Goal: Task Accomplishment & Management: Manage account settings

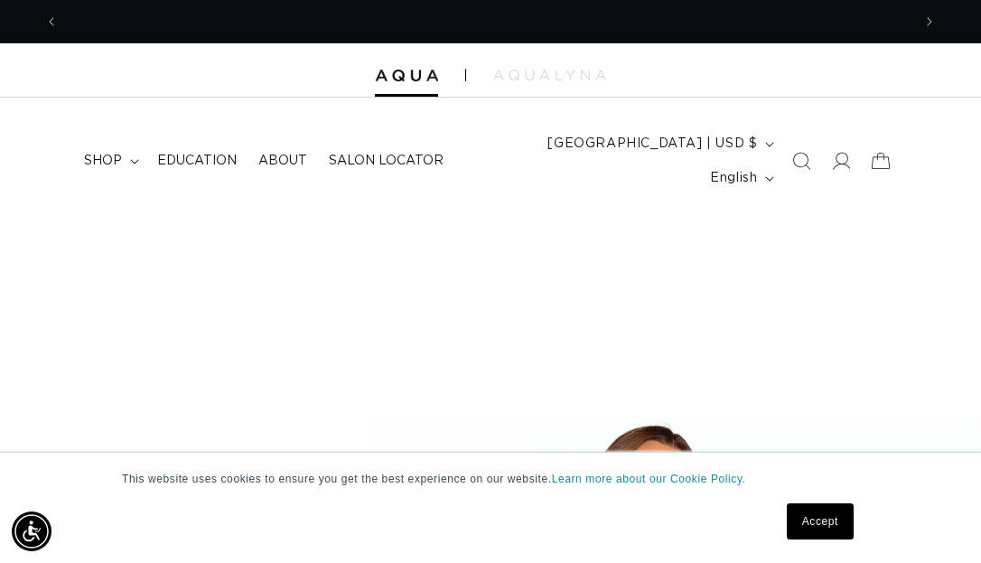
scroll to position [0, 853]
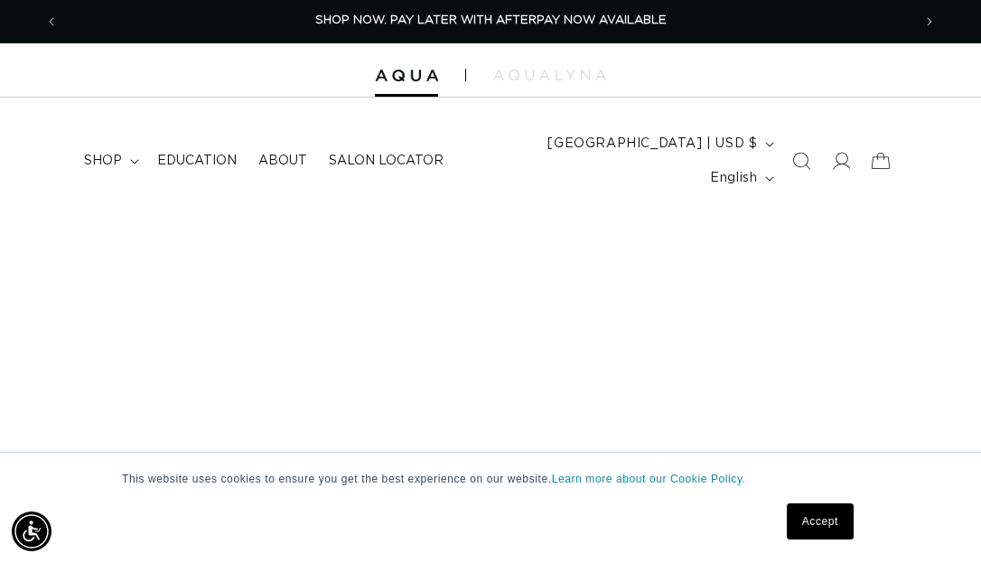
click at [842, 529] on link "Accept" at bounding box center [820, 521] width 67 height 36
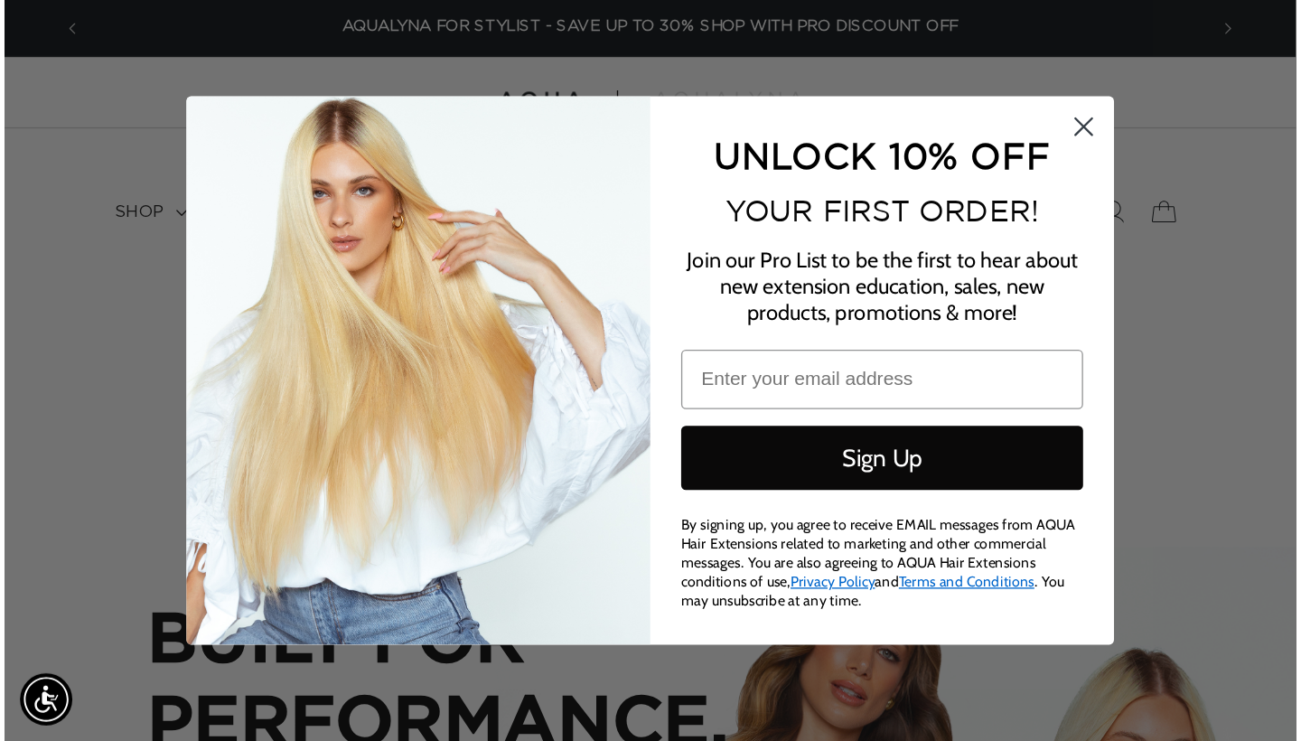
scroll to position [0, 2345]
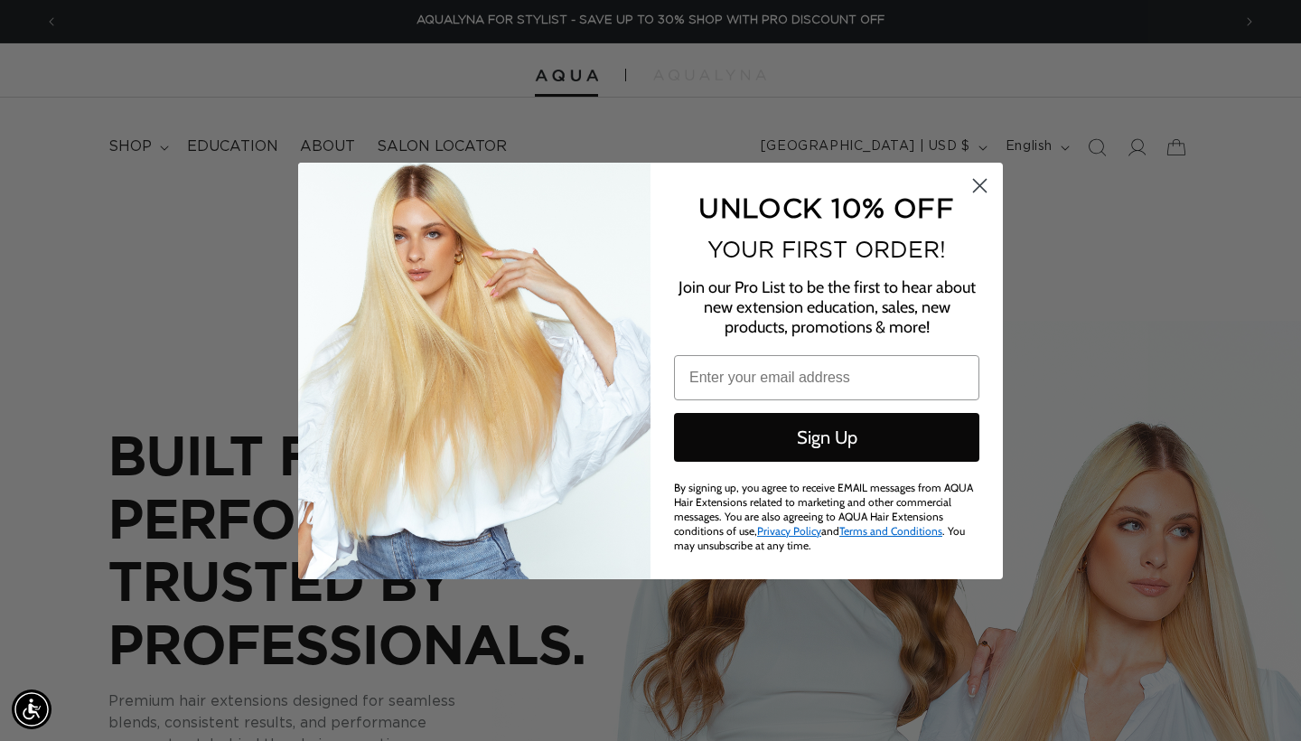
click at [980, 184] on circle "Close dialog" at bounding box center [980, 185] width 30 height 30
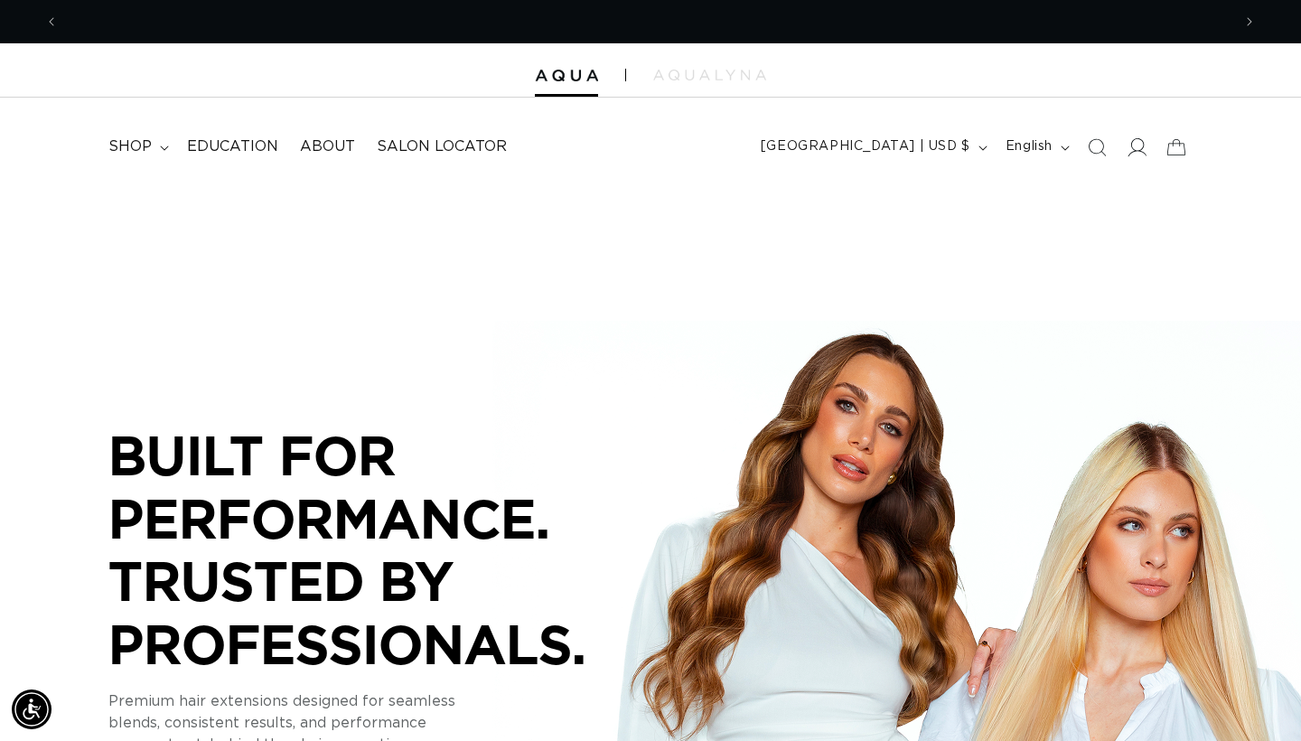
scroll to position [0, 0]
click at [980, 142] on icon at bounding box center [1135, 146] width 19 height 19
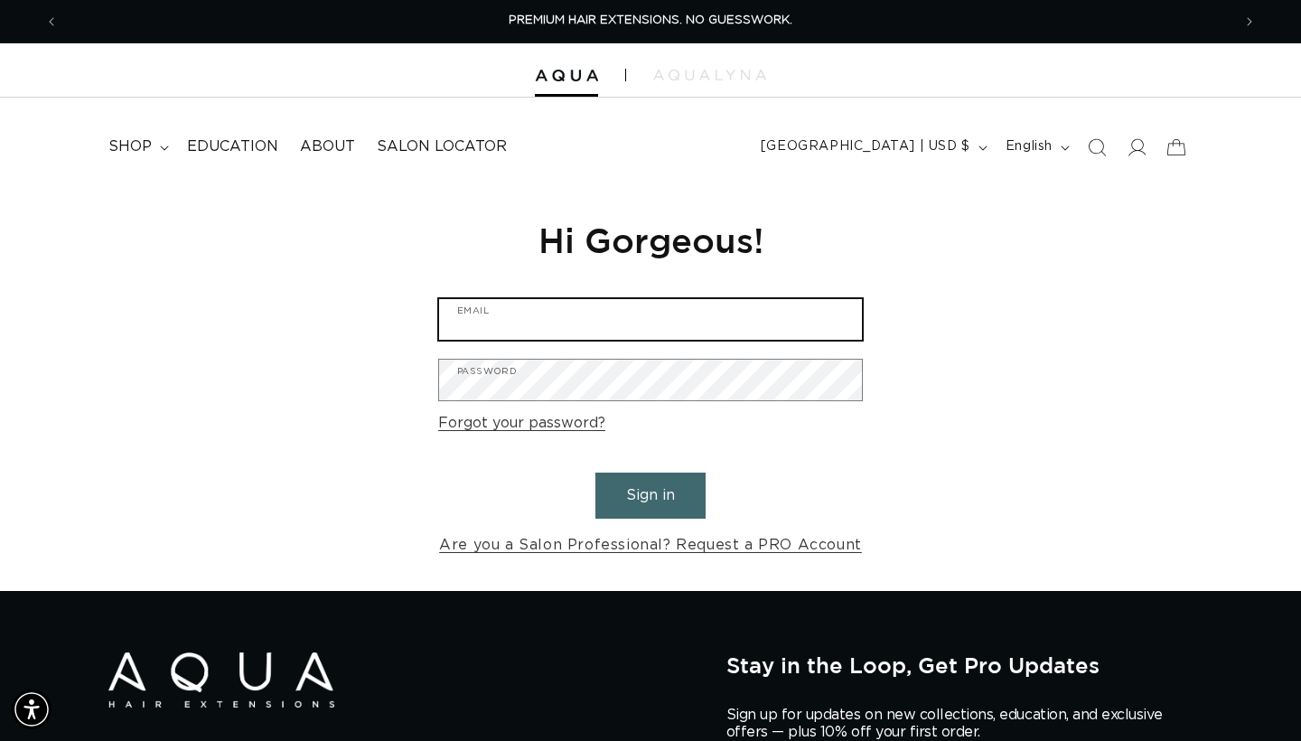
type input "maddiekeables02@live.com"
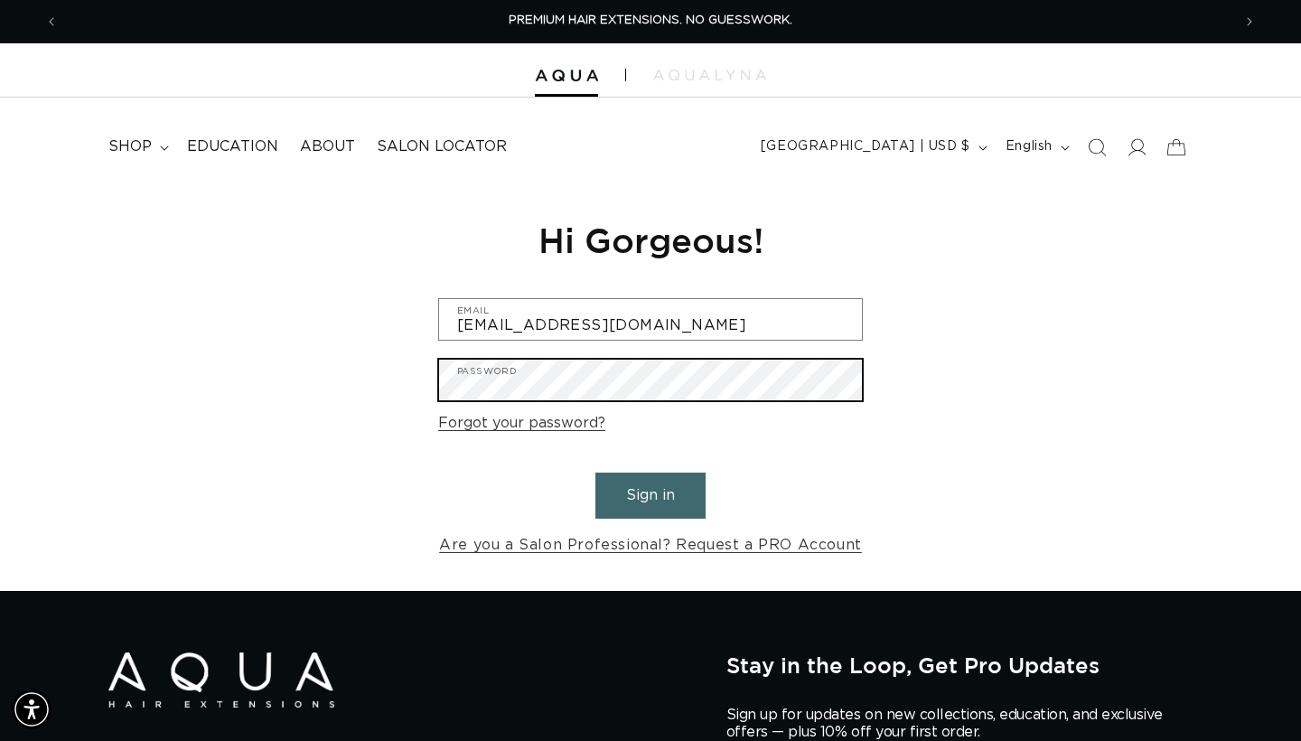
click at [650, 492] on button "Sign in" at bounding box center [650, 495] width 110 height 46
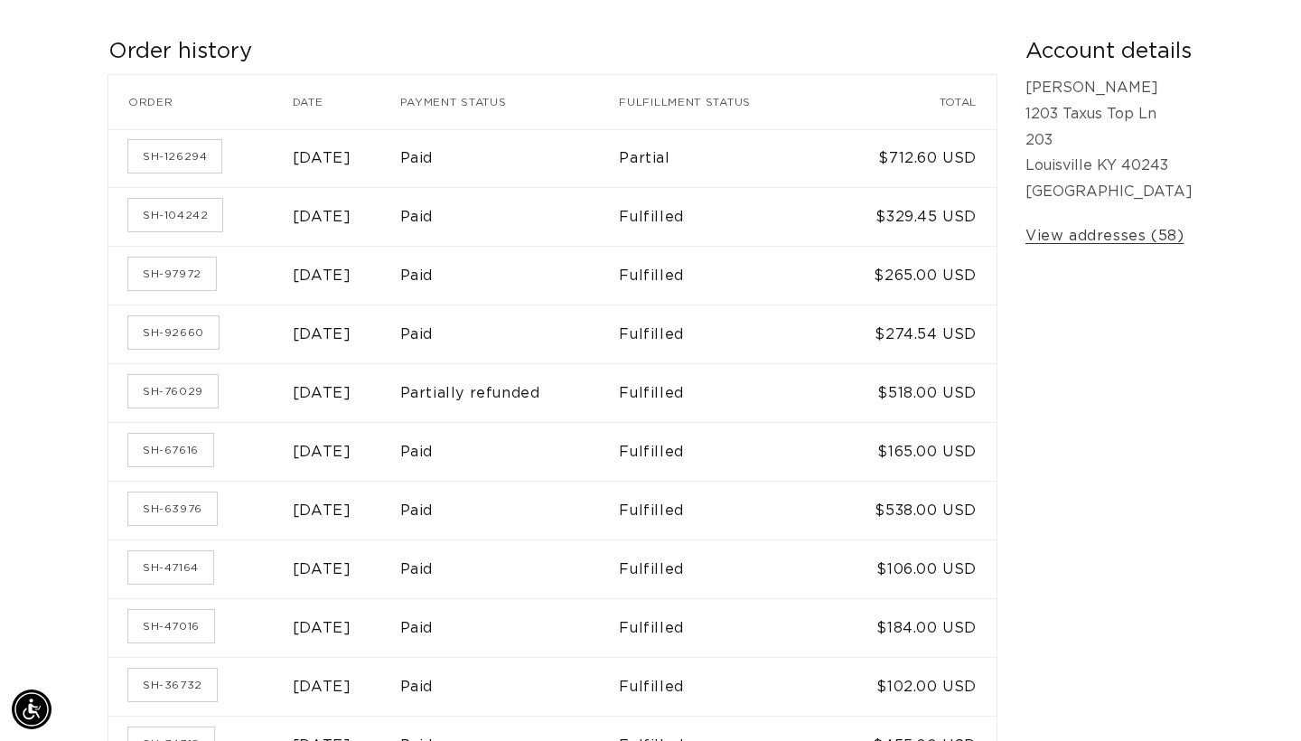
scroll to position [0, 1173]
click at [888, 393] on td "$518.00 USD" at bounding box center [912, 392] width 170 height 59
click at [344, 366] on td "[DATE]" at bounding box center [346, 392] width 107 height 59
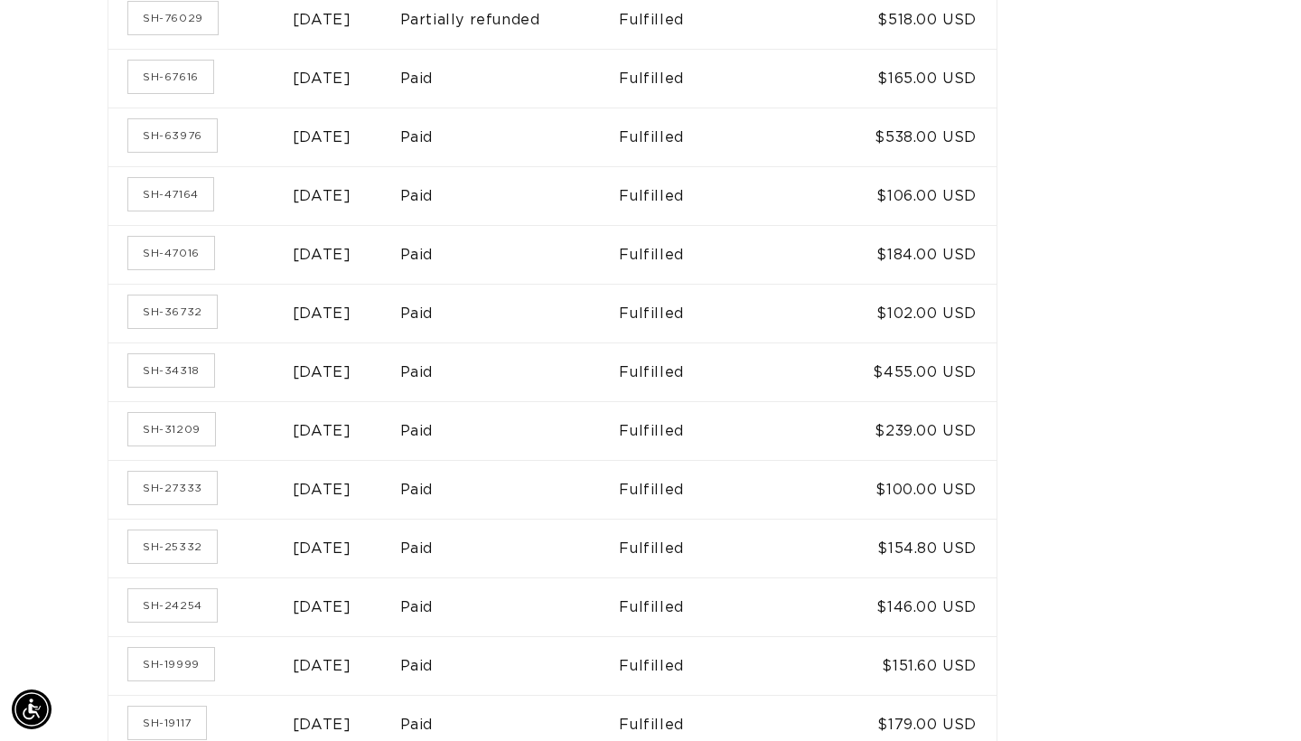
scroll to position [0, 1173]
